Goal: Use online tool/utility

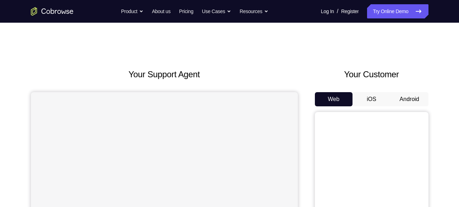
click at [406, 96] on button "Android" at bounding box center [409, 99] width 38 height 14
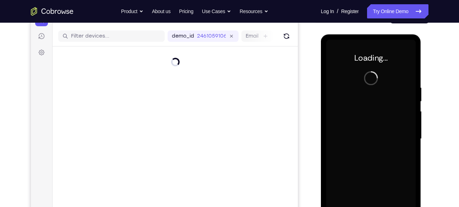
scroll to position [82, 0]
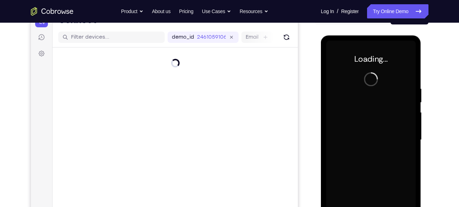
click at [347, 101] on div at bounding box center [370, 140] width 89 height 199
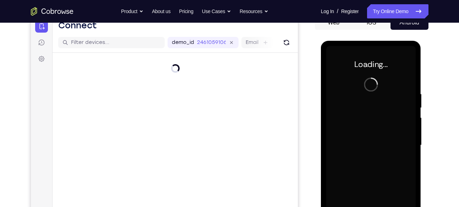
scroll to position [76, 0]
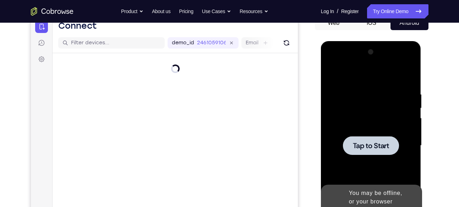
click at [373, 139] on div at bounding box center [371, 145] width 56 height 19
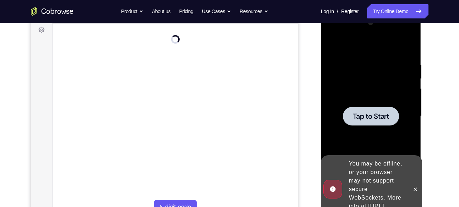
scroll to position [107, 0]
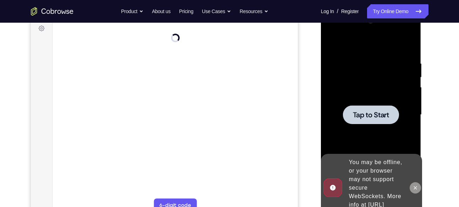
click at [412, 185] on icon at bounding box center [415, 188] width 6 height 6
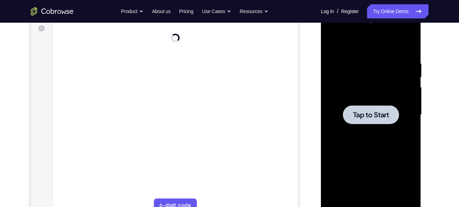
click at [365, 114] on span "Tap to Start" at bounding box center [371, 114] width 36 height 7
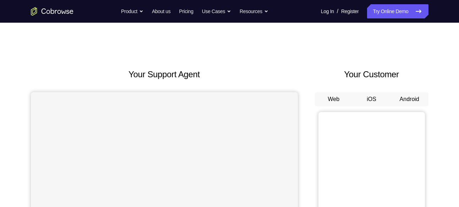
scroll to position [19, 0]
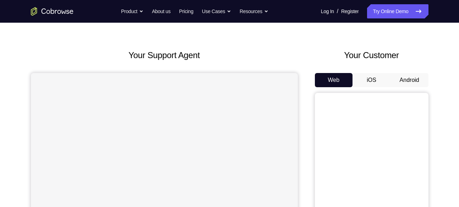
click at [408, 76] on button "Android" at bounding box center [409, 80] width 38 height 14
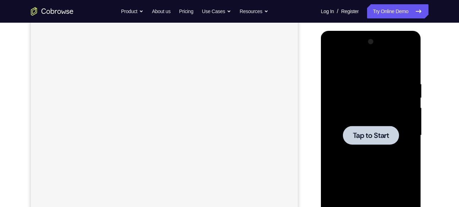
scroll to position [0, 0]
click at [376, 137] on span "Tap to Start" at bounding box center [371, 135] width 36 height 7
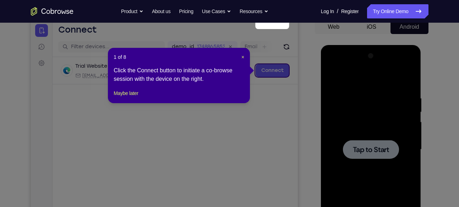
scroll to position [71, 0]
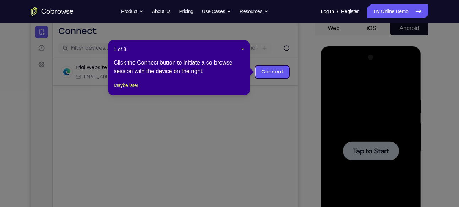
click at [241, 50] on span "×" at bounding box center [242, 49] width 3 height 6
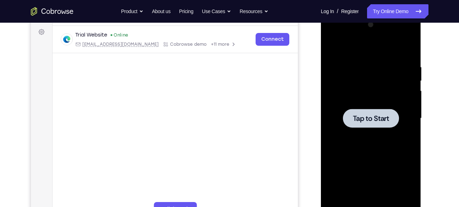
scroll to position [105, 0]
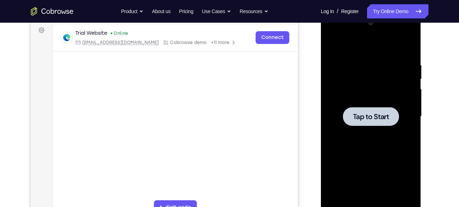
click at [369, 115] on span "Tap to Start" at bounding box center [371, 116] width 36 height 7
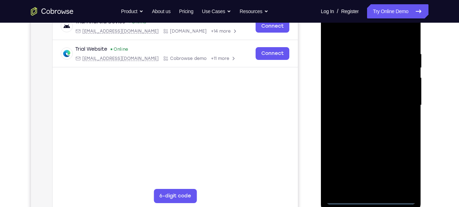
scroll to position [115, 0]
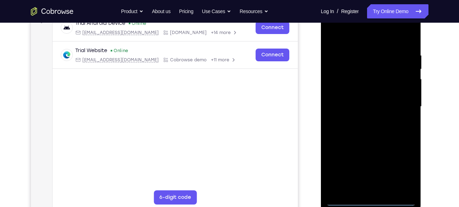
click at [331, 23] on div at bounding box center [370, 106] width 89 height 199
click at [372, 200] on div at bounding box center [370, 106] width 89 height 199
click at [400, 102] on div at bounding box center [370, 106] width 89 height 199
click at [401, 170] on div at bounding box center [370, 106] width 89 height 199
click at [399, 168] on div at bounding box center [370, 106] width 89 height 199
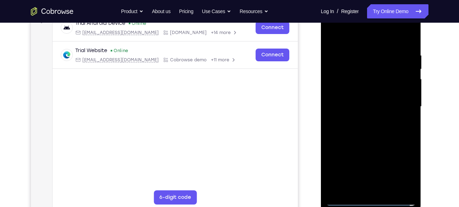
click at [399, 100] on div at bounding box center [370, 106] width 89 height 199
click at [363, 120] on div at bounding box center [370, 106] width 89 height 199
click at [362, 120] on div at bounding box center [370, 106] width 89 height 199
click at [356, 78] on div at bounding box center [370, 106] width 89 height 199
click at [357, 75] on div at bounding box center [370, 106] width 89 height 199
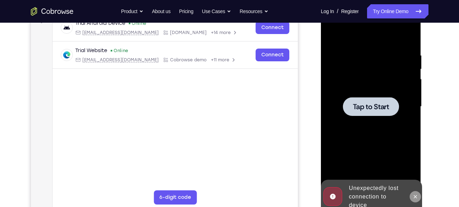
click at [411, 192] on button at bounding box center [414, 196] width 11 height 11
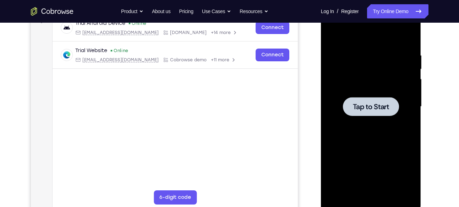
click at [364, 115] on div at bounding box center [371, 106] width 56 height 19
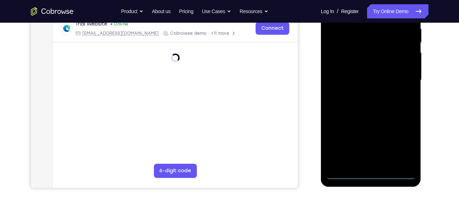
scroll to position [142, 0]
click at [370, 172] on div at bounding box center [370, 79] width 89 height 199
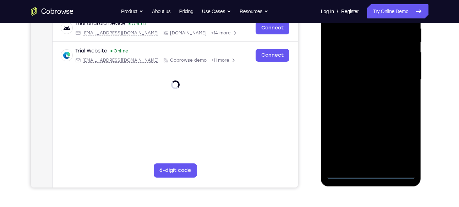
click at [398, 142] on div at bounding box center [370, 79] width 89 height 199
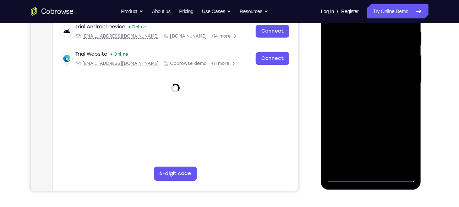
scroll to position [139, 0]
click at [398, 144] on div at bounding box center [370, 82] width 89 height 199
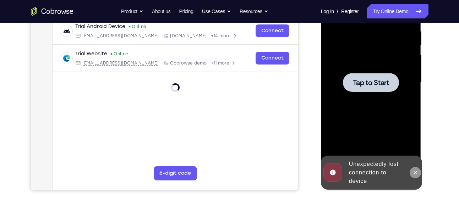
click at [415, 178] on button at bounding box center [414, 172] width 11 height 11
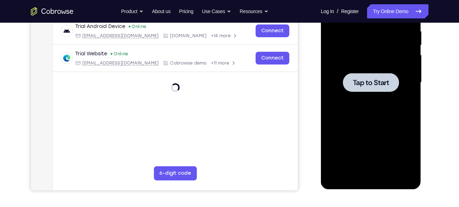
click at [378, 94] on div at bounding box center [370, 82] width 89 height 199
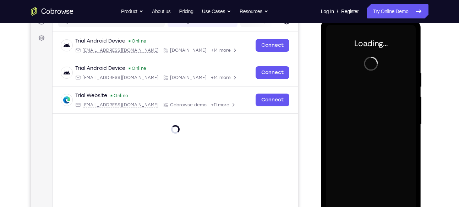
scroll to position [92, 0]
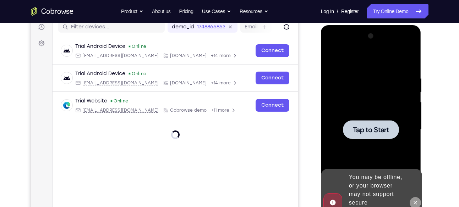
click at [415, 197] on button at bounding box center [414, 202] width 11 height 11
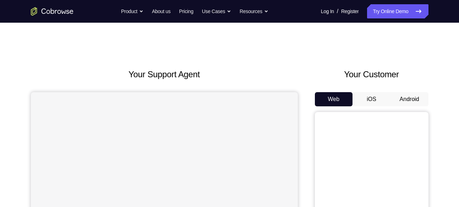
click at [414, 97] on button "Android" at bounding box center [409, 99] width 38 height 14
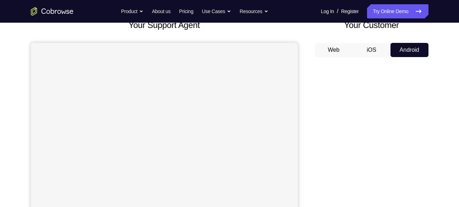
scroll to position [50, 0]
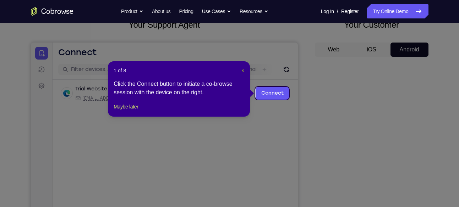
click at [242, 70] on span "×" at bounding box center [242, 71] width 3 height 6
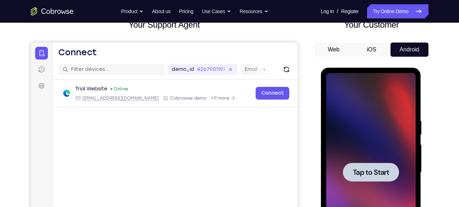
scroll to position [0, 0]
click at [377, 169] on span "Tap to Start" at bounding box center [371, 172] width 36 height 7
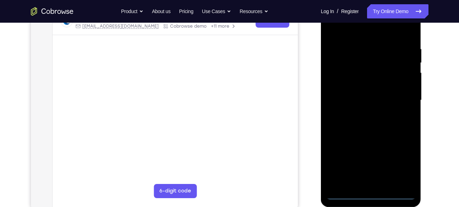
scroll to position [122, 0]
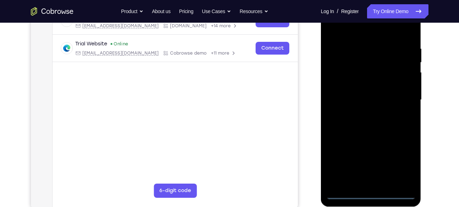
click at [370, 194] on div at bounding box center [370, 100] width 89 height 199
click at [370, 193] on div at bounding box center [370, 100] width 89 height 199
click at [400, 160] on div at bounding box center [370, 100] width 89 height 199
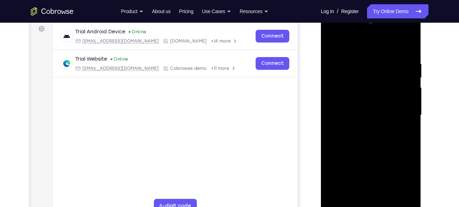
scroll to position [108, 0]
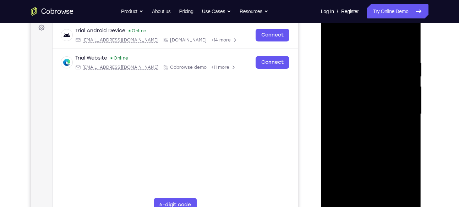
click at [401, 177] on div at bounding box center [370, 114] width 89 height 199
click at [352, 42] on div at bounding box center [370, 114] width 89 height 199
click at [399, 110] on div at bounding box center [370, 114] width 89 height 199
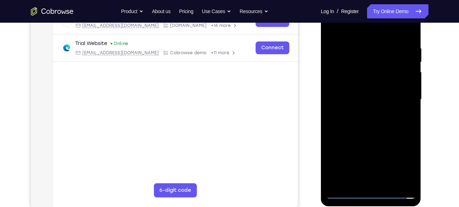
click at [360, 111] on div at bounding box center [370, 99] width 89 height 199
click at [358, 89] on div at bounding box center [370, 99] width 89 height 199
click at [362, 84] on div at bounding box center [370, 99] width 89 height 199
click at [361, 101] on div at bounding box center [370, 99] width 89 height 199
click at [363, 123] on div at bounding box center [370, 99] width 89 height 199
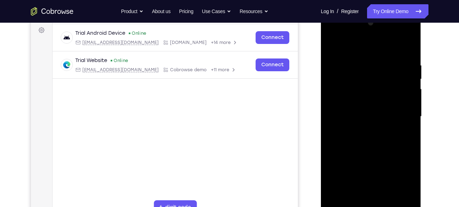
scroll to position [104, 0]
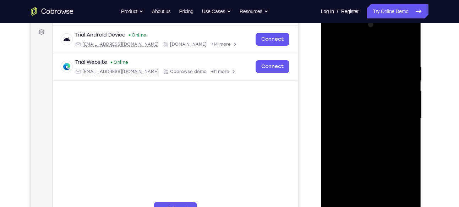
click at [363, 139] on div at bounding box center [370, 118] width 89 height 199
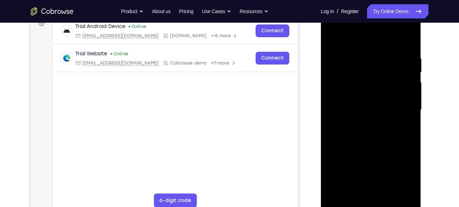
scroll to position [112, 0]
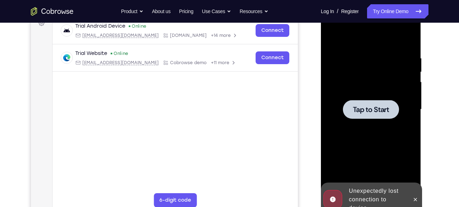
click at [374, 106] on span "Tap to Start" at bounding box center [371, 109] width 36 height 7
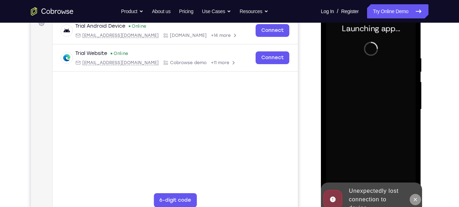
click at [414, 198] on icon at bounding box center [415, 199] width 3 height 3
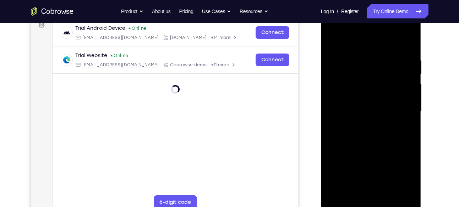
scroll to position [117, 0]
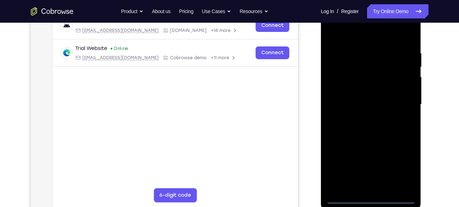
click at [371, 199] on div at bounding box center [370, 104] width 89 height 199
click at [402, 169] on div at bounding box center [370, 104] width 89 height 199
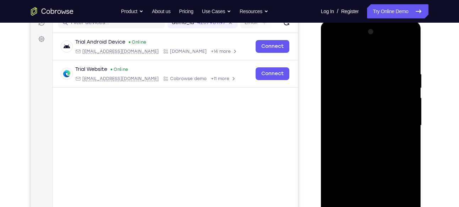
scroll to position [96, 0]
click at [332, 45] on div at bounding box center [370, 126] width 89 height 199
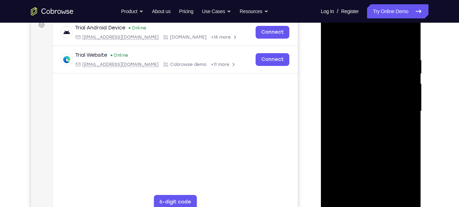
scroll to position [111, 0]
click at [399, 105] on div at bounding box center [370, 110] width 89 height 199
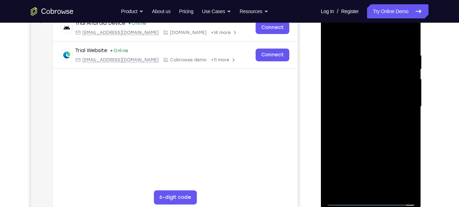
scroll to position [116, 0]
click at [364, 118] on div at bounding box center [370, 106] width 89 height 199
click at [361, 98] on div at bounding box center [370, 106] width 89 height 199
click at [361, 90] on div at bounding box center [370, 106] width 89 height 199
click at [351, 105] on div at bounding box center [370, 106] width 89 height 199
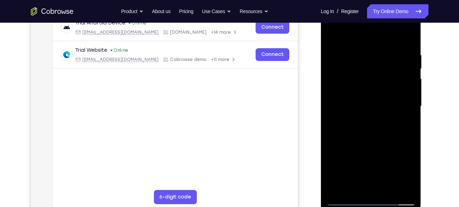
click at [350, 129] on div at bounding box center [370, 106] width 89 height 199
click at [364, 137] on div at bounding box center [370, 106] width 89 height 199
click at [361, 48] on div at bounding box center [370, 106] width 89 height 199
